Goal: Task Accomplishment & Management: Use online tool/utility

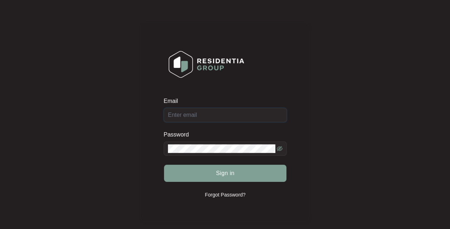
type input "[EMAIL_ADDRESS][DOMAIN_NAME]"
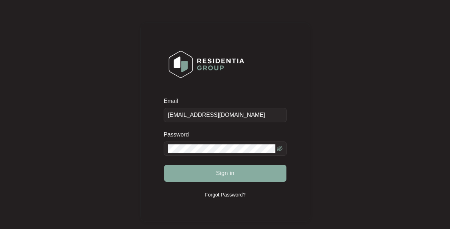
click at [223, 174] on span "Sign in" at bounding box center [225, 173] width 19 height 9
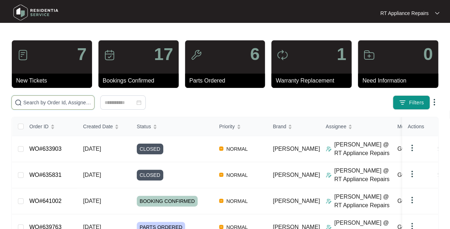
click at [68, 101] on input "text" at bounding box center [57, 103] width 68 height 8
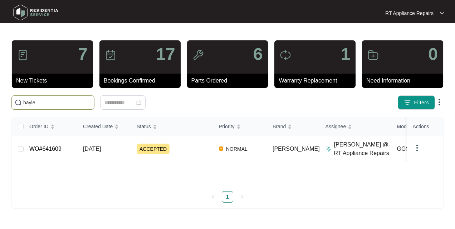
type input "hayley"
click at [118, 151] on td "[DATE]" at bounding box center [104, 149] width 54 height 26
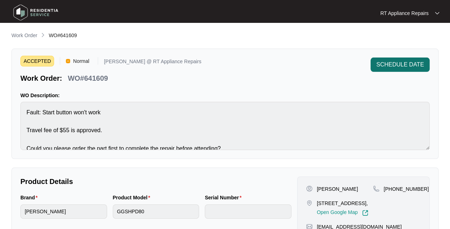
click at [406, 60] on span "SCHEDULE DATE" at bounding box center [400, 64] width 48 height 9
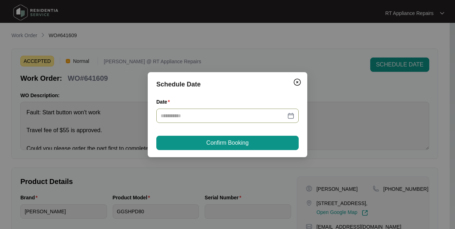
click at [291, 117] on div at bounding box center [228, 116] width 134 height 8
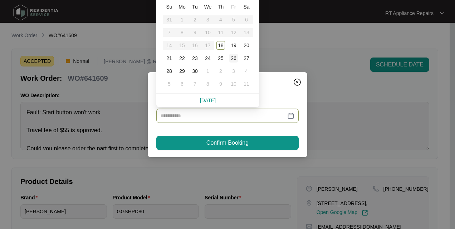
click at [236, 58] on div "26" at bounding box center [233, 58] width 9 height 9
type input "**********"
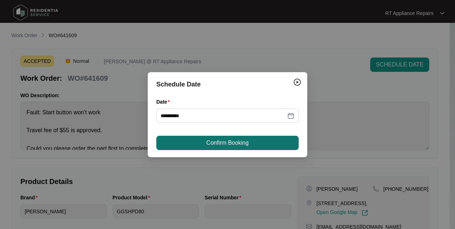
click at [240, 145] on span "Confirm Booking" at bounding box center [227, 143] width 42 height 9
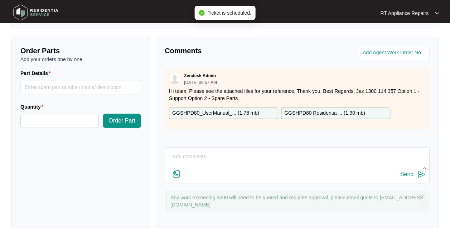
scroll to position [265, 0]
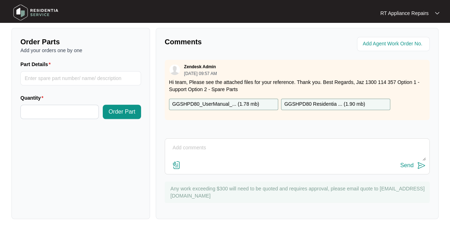
click at [326, 102] on p "GGSHPD80 Residentia ... ( 1.90 mb )" at bounding box center [324, 105] width 81 height 8
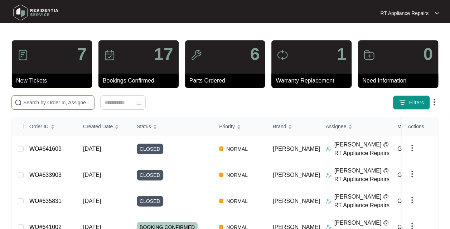
click at [73, 102] on input "text" at bounding box center [57, 103] width 68 height 8
type input "yv"
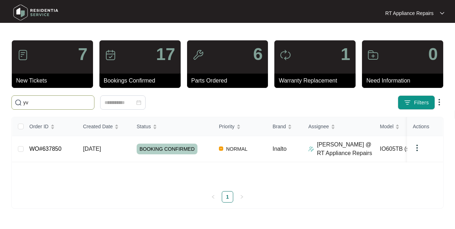
click at [101, 150] on span "[DATE]" at bounding box center [92, 149] width 18 height 6
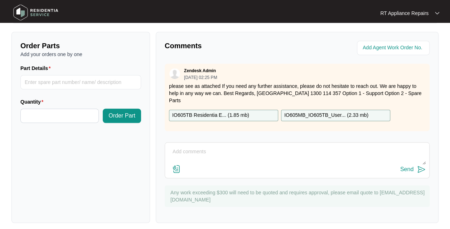
scroll to position [262, 0]
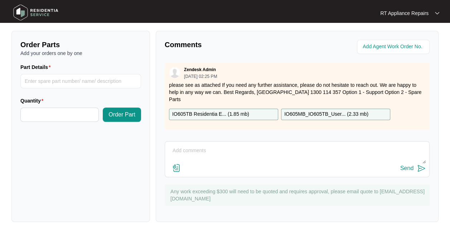
click at [220, 150] on textarea at bounding box center [297, 154] width 257 height 19
type textarea "SN: 2024440181"
click at [420, 168] on img at bounding box center [421, 168] width 9 height 9
click at [234, 111] on p "IO605TB Residentia E... ( 1.85 mb )" at bounding box center [210, 115] width 77 height 8
click at [133, 160] on div "Order Parts Add your orders one by one Part Details Quantity Order Part" at bounding box center [80, 126] width 138 height 191
